Goal: Navigation & Orientation: Find specific page/section

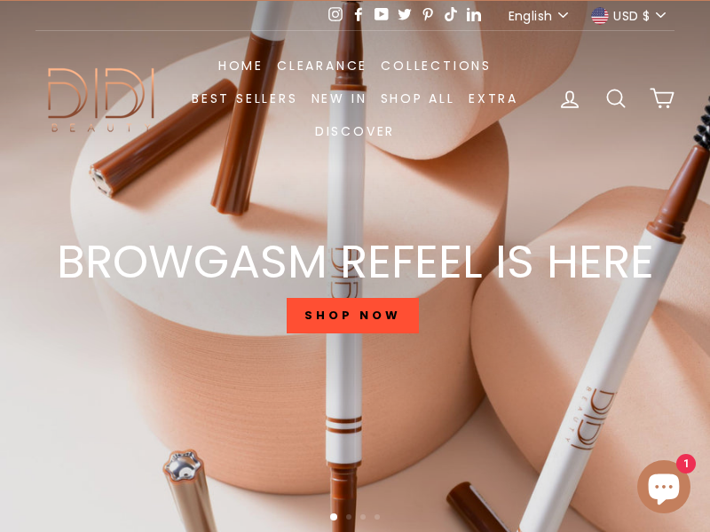
scroll to position [36, 0]
